Goal: Task Accomplishment & Management: Manage account settings

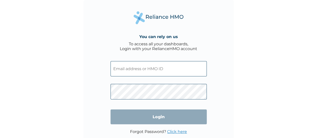
click at [143, 64] on input "text" at bounding box center [159, 68] width 96 height 15
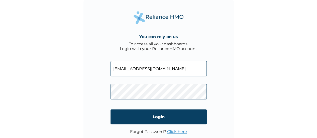
type input "hello@jemimabenson.com"
click input "Login" at bounding box center [159, 117] width 96 height 15
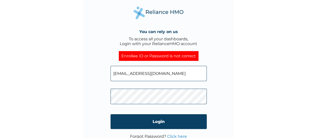
click input "Login" at bounding box center [159, 121] width 96 height 15
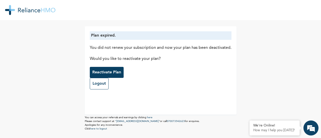
click at [112, 68] on button "Reactivate Plan" at bounding box center [107, 72] width 34 height 11
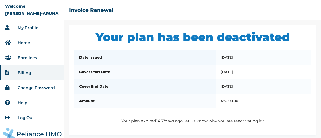
click at [33, 55] on link "Enrollees" at bounding box center [27, 57] width 19 height 5
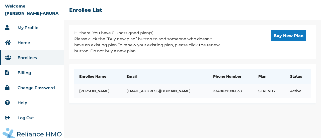
click at [261, 87] on td "SERENITY" at bounding box center [269, 91] width 32 height 15
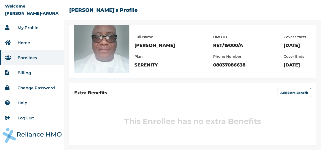
scroll to position [43, 0]
